Goal: Find specific fact: Find specific fact

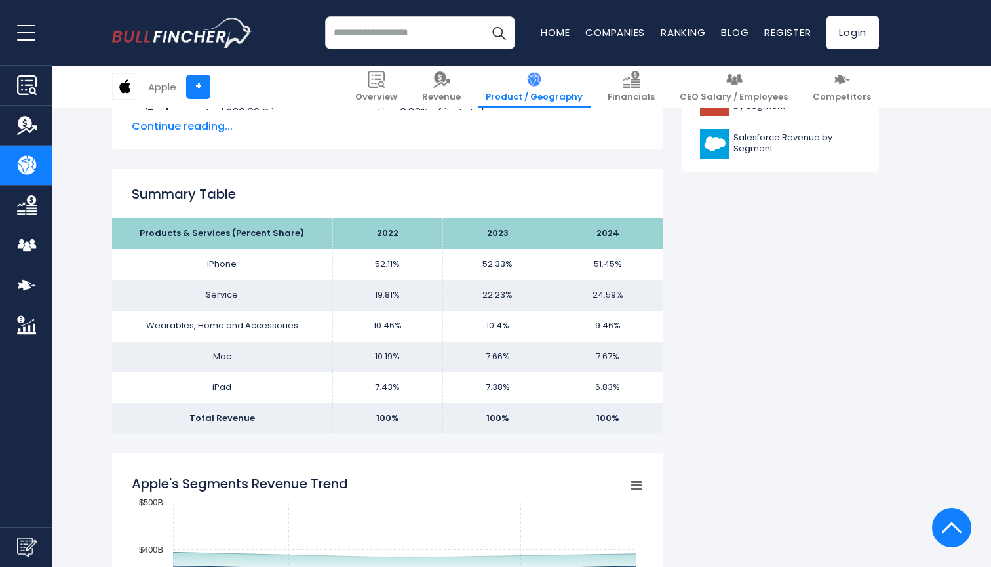
scroll to position [744, 0]
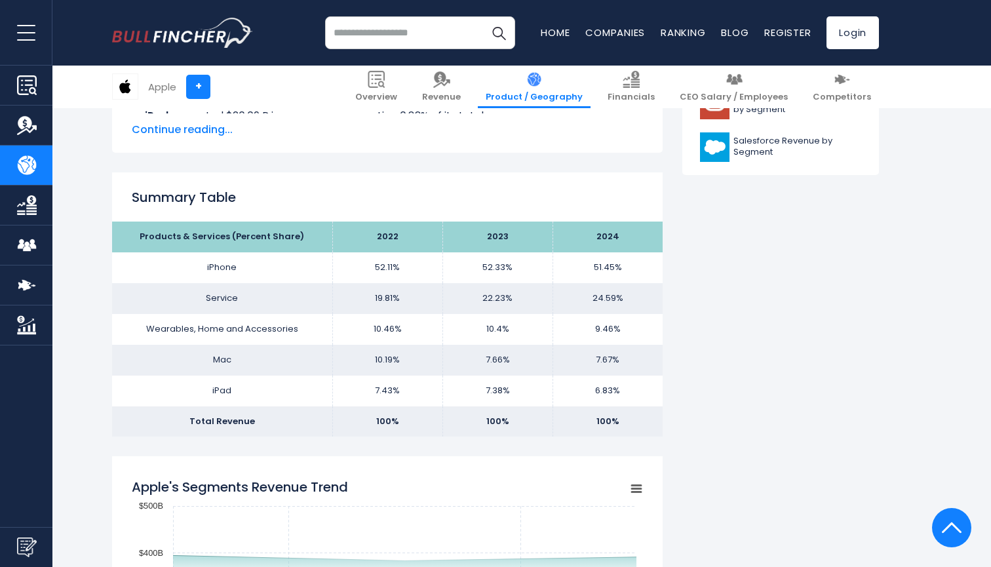
click at [605, 362] on td "7.67%" at bounding box center [607, 360] width 110 height 31
click at [606, 324] on td "9.46%" at bounding box center [607, 329] width 110 height 31
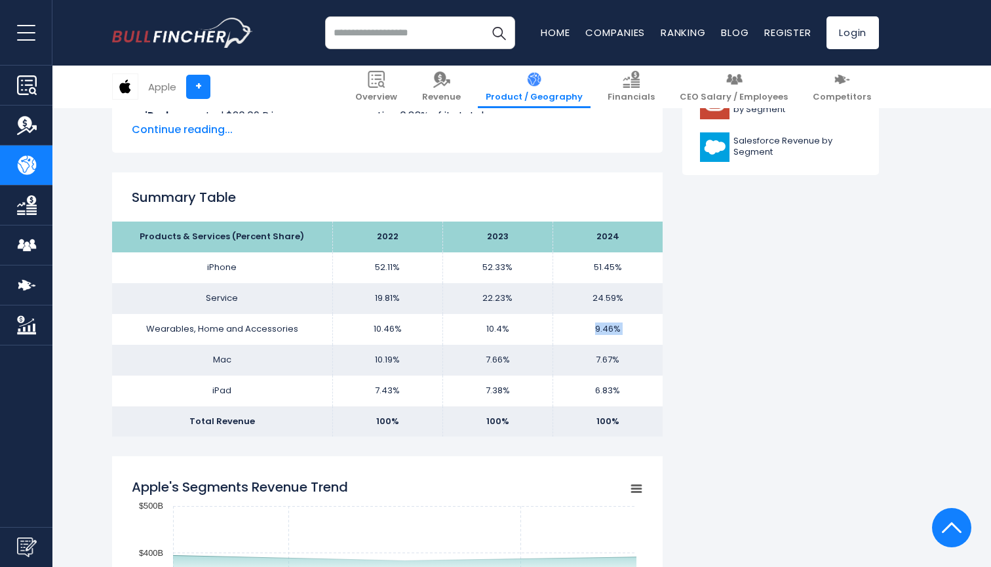
click at [606, 324] on td "9.46%" at bounding box center [607, 329] width 110 height 31
click at [605, 324] on td "9.46%" at bounding box center [607, 329] width 110 height 31
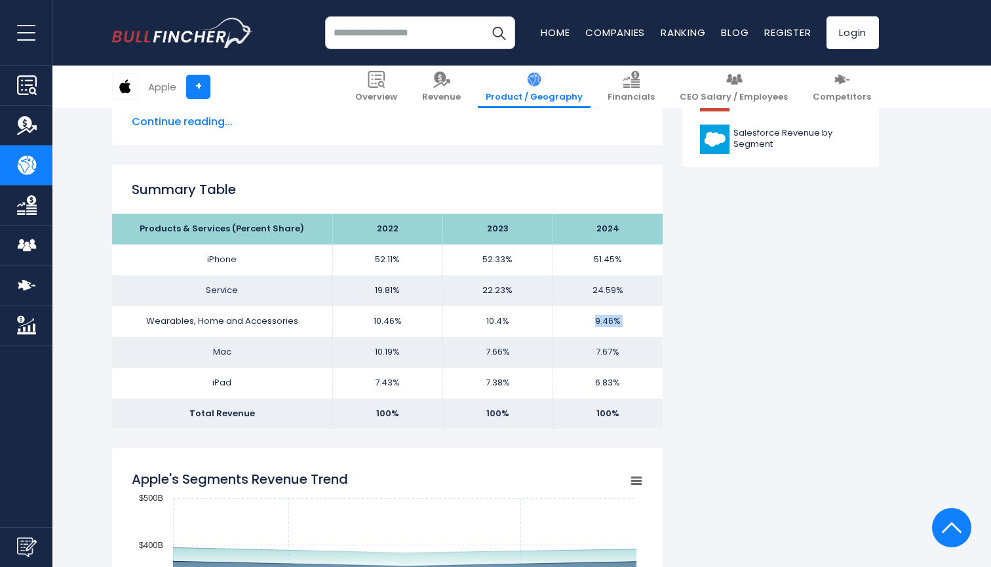
scroll to position [754, 0]
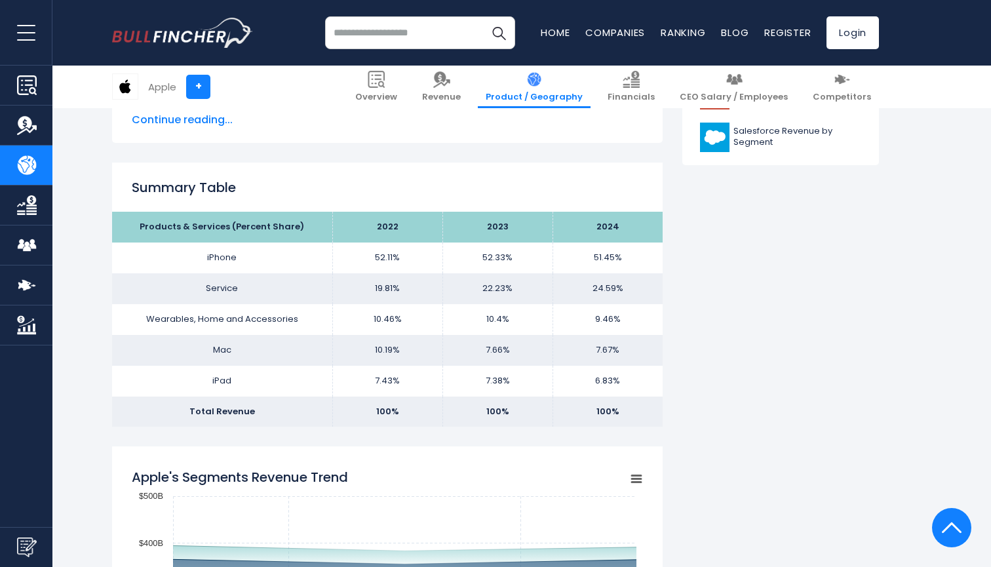
click at [609, 290] on td "24.59%" at bounding box center [607, 288] width 110 height 31
click at [609, 320] on td "9.46%" at bounding box center [607, 319] width 110 height 31
click at [612, 290] on td "24.59%" at bounding box center [607, 288] width 110 height 31
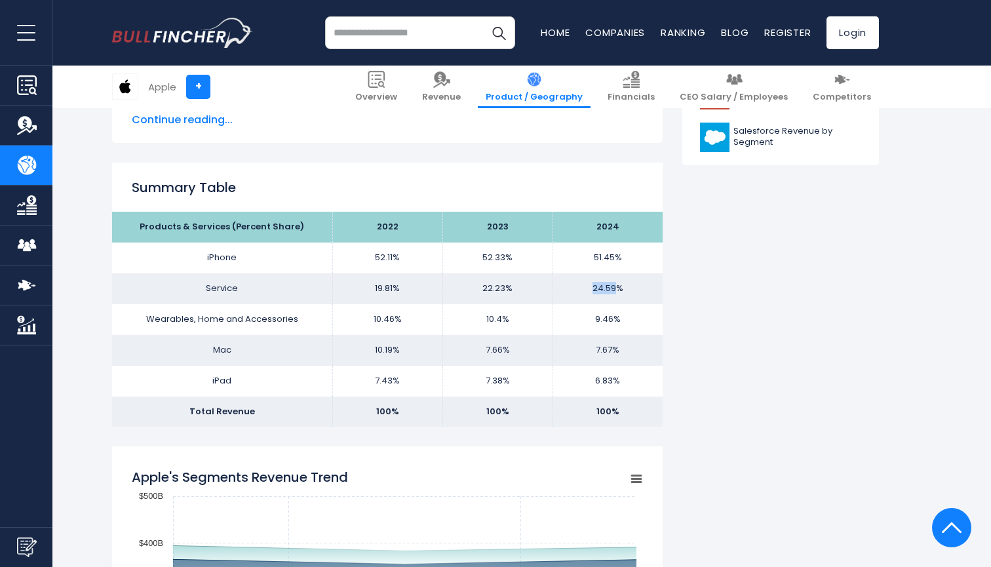
click at [612, 290] on td "24.59%" at bounding box center [607, 288] width 110 height 31
click at [610, 264] on td "51.45%" at bounding box center [607, 257] width 110 height 31
click at [610, 260] on td "51.45%" at bounding box center [607, 257] width 110 height 31
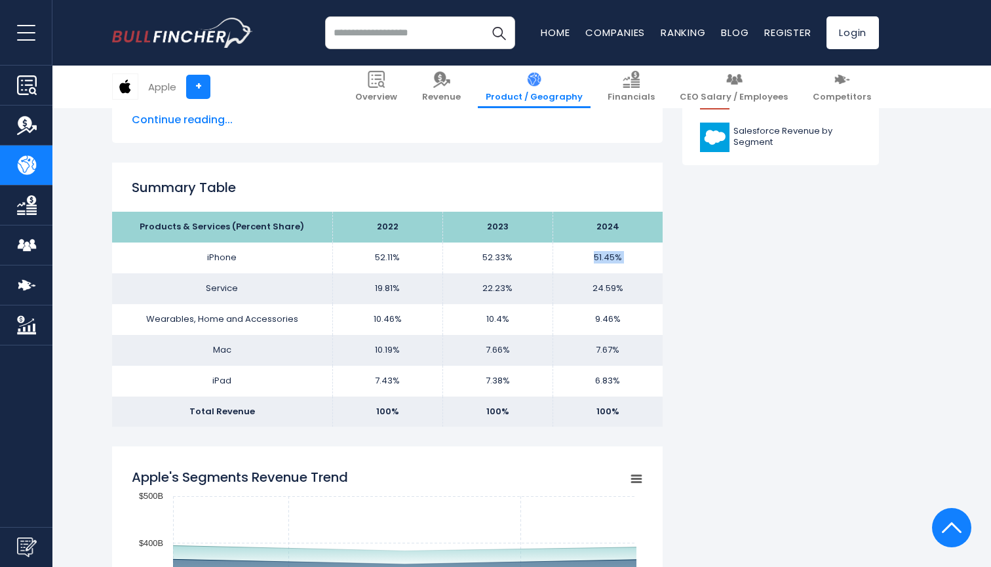
click at [610, 260] on td "51.45%" at bounding box center [607, 257] width 110 height 31
click at [609, 278] on td "24.59%" at bounding box center [607, 288] width 110 height 31
click at [609, 294] on td "24.59%" at bounding box center [607, 288] width 110 height 31
click at [605, 318] on td "9.46%" at bounding box center [607, 319] width 110 height 31
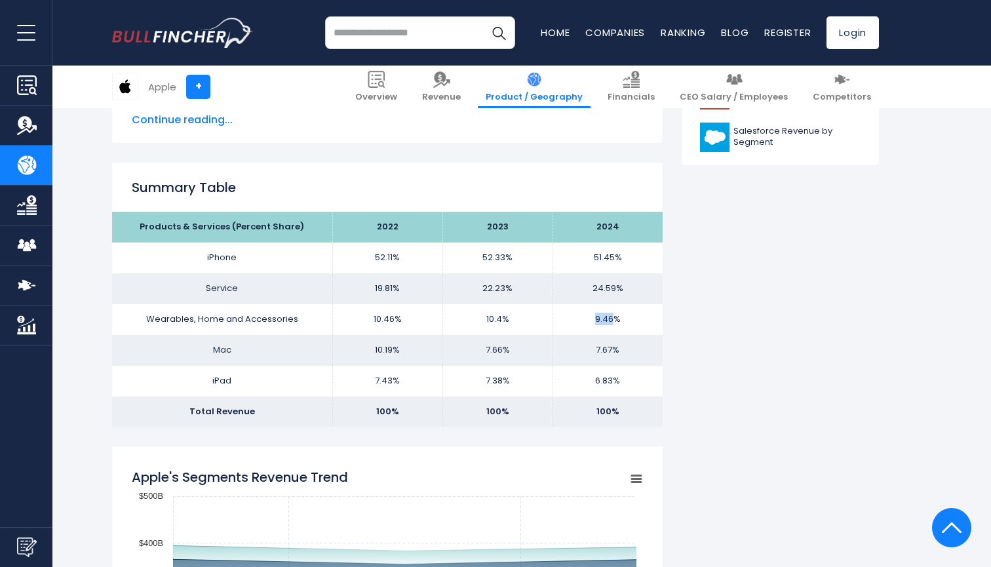
click at [605, 318] on td "9.46%" at bounding box center [607, 319] width 110 height 31
